Goal: Navigation & Orientation: Find specific page/section

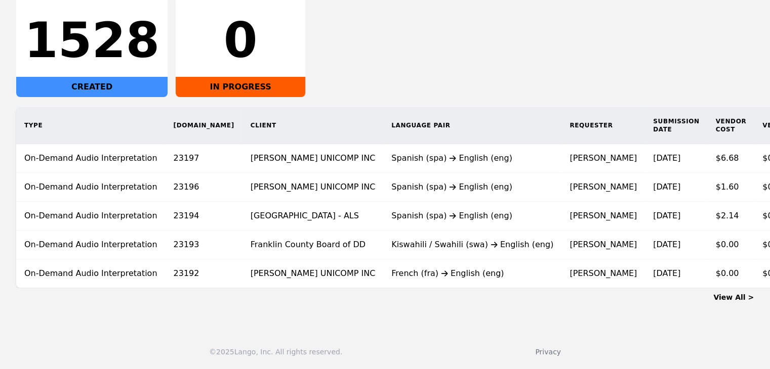
drag, startPoint x: 501, startPoint y: 41, endPoint x: 492, endPoint y: 24, distance: 19.9
click at [501, 45] on div "1528 CREATED 0 IN PROGRESS" at bounding box center [384, 46] width 737 height 101
